Goal: Transaction & Acquisition: Purchase product/service

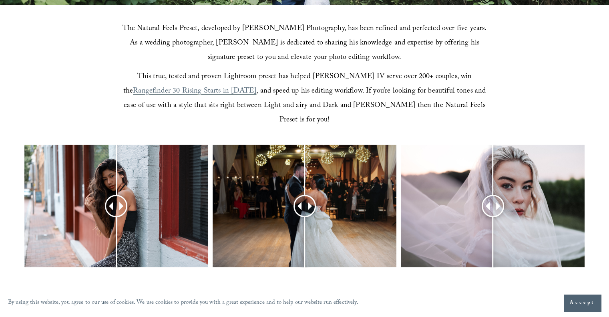
scroll to position [248, 0]
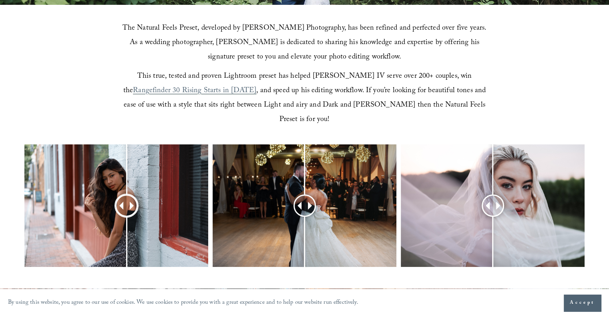
drag, startPoint x: 117, startPoint y: 190, endPoint x: 127, endPoint y: 199, distance: 12.8
click at [127, 199] on div at bounding box center [127, 205] width 20 height 20
drag, startPoint x: 302, startPoint y: 190, endPoint x: 307, endPoint y: 206, distance: 16.6
click at [307, 206] on div at bounding box center [306, 205] width 21 height 21
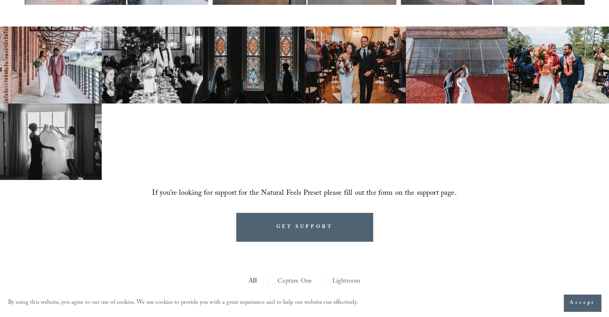
scroll to position [516, 0]
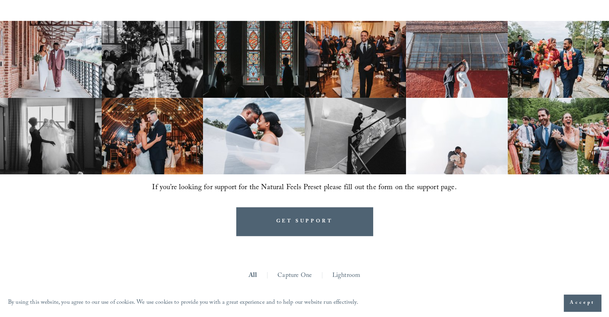
click at [345, 270] on link "Lightroom" at bounding box center [347, 276] width 28 height 12
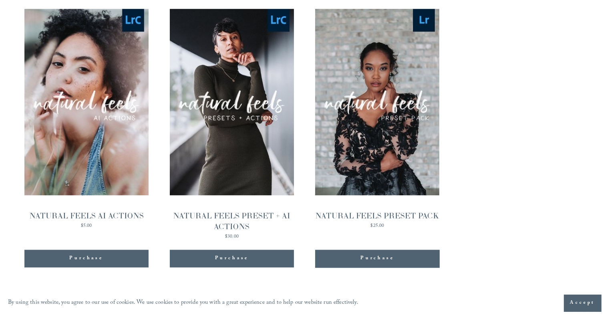
scroll to position [804, 0]
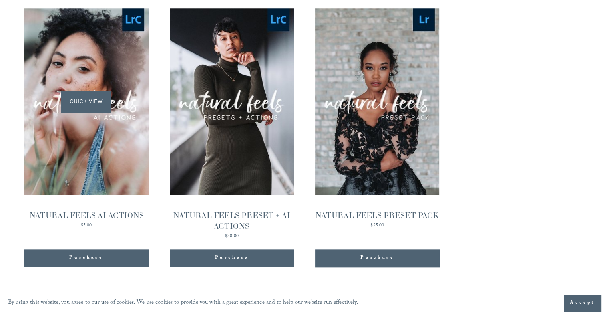
click at [135, 171] on div "Quick View" at bounding box center [86, 101] width 124 height 186
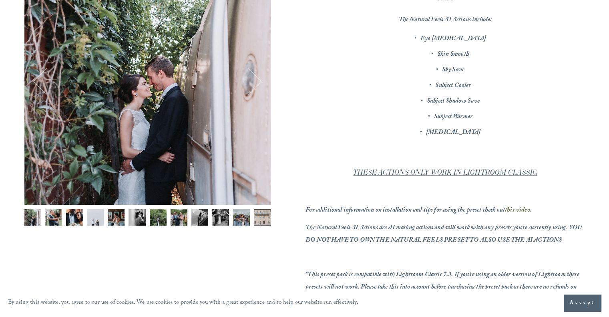
scroll to position [161, 0]
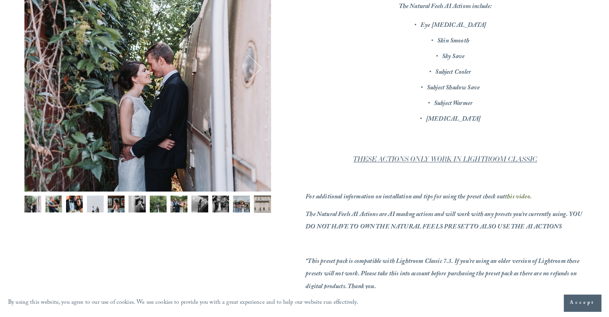
click at [139, 207] on img "Image 6 of 12" at bounding box center [137, 203] width 17 height 17
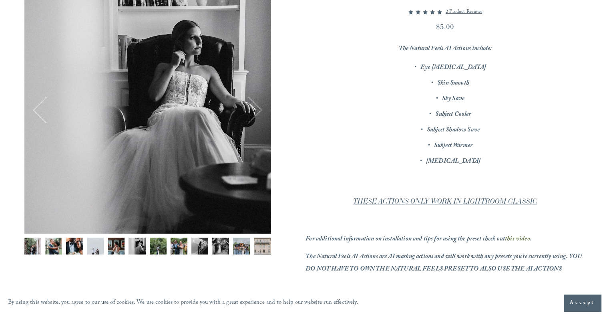
scroll to position [117, 0]
